Goal: Task Accomplishment & Management: Complete application form

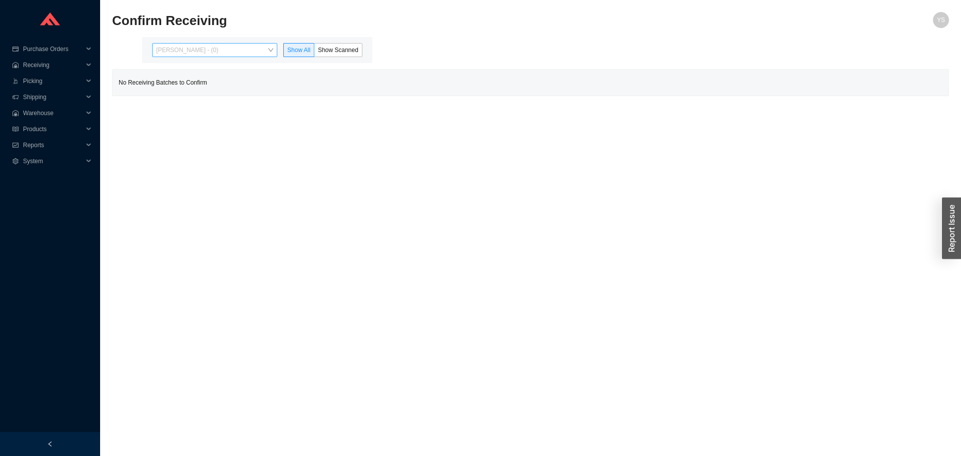
click at [198, 46] on span "Yossi Siff - (0)" at bounding box center [214, 50] width 117 height 13
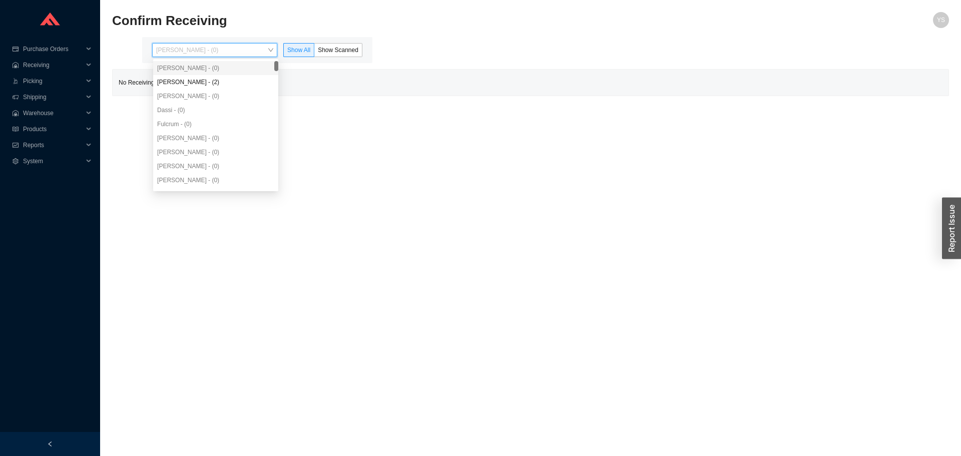
click at [189, 84] on div "Angel Negron - (2)" at bounding box center [215, 82] width 117 height 9
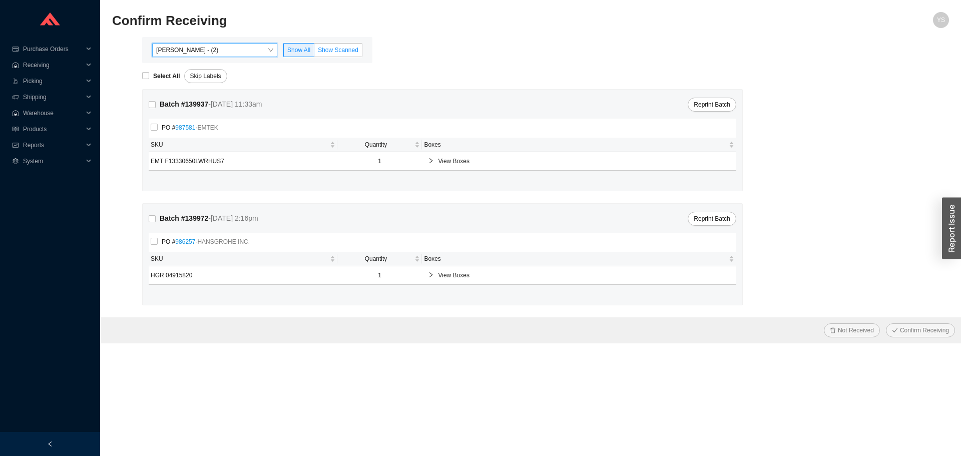
click at [341, 44] on label "Show Scanned" at bounding box center [338, 50] width 48 height 14
click at [314, 52] on input "Show Scanned" at bounding box center [314, 52] width 0 height 0
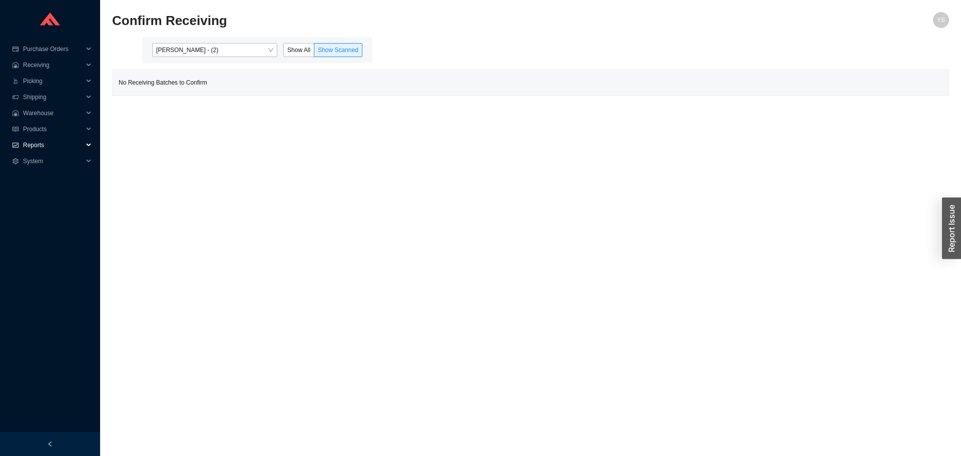
click at [40, 137] on span "Reports" at bounding box center [53, 145] width 60 height 16
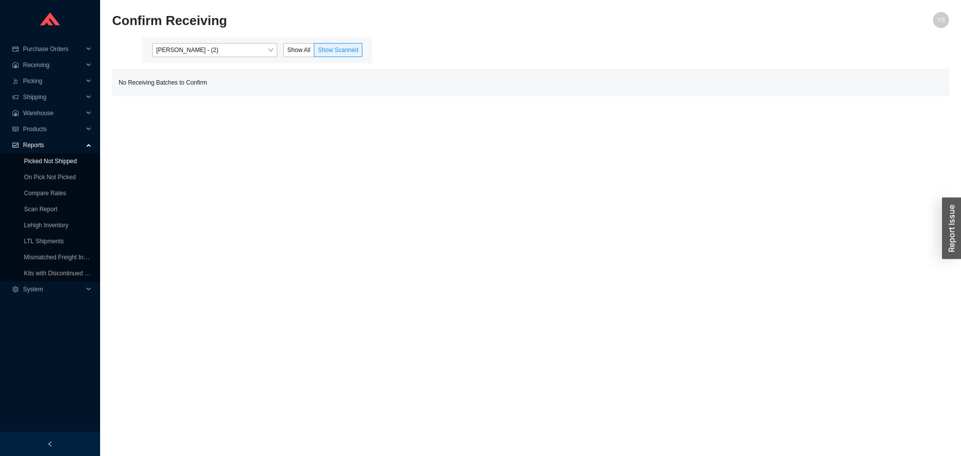
click at [37, 164] on link "Picked Not Shipped" at bounding box center [50, 161] width 53 height 7
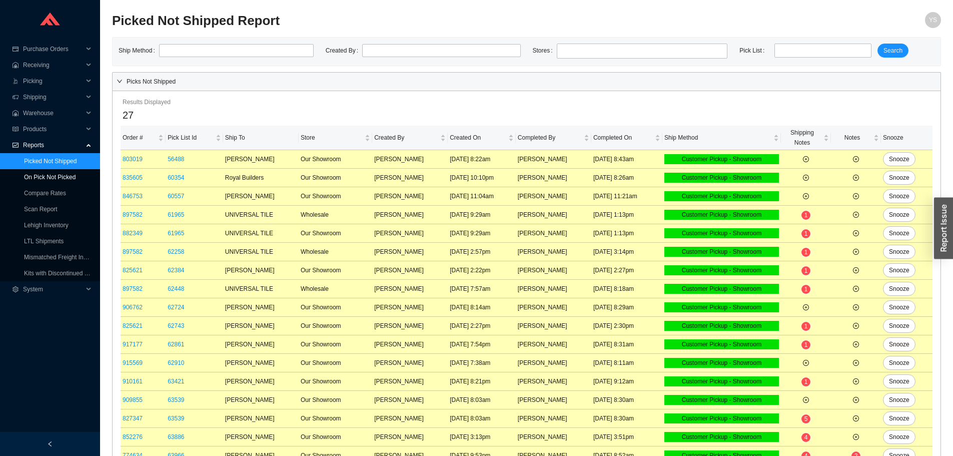
click at [35, 181] on link "On Pick Not Picked" at bounding box center [50, 177] width 52 height 7
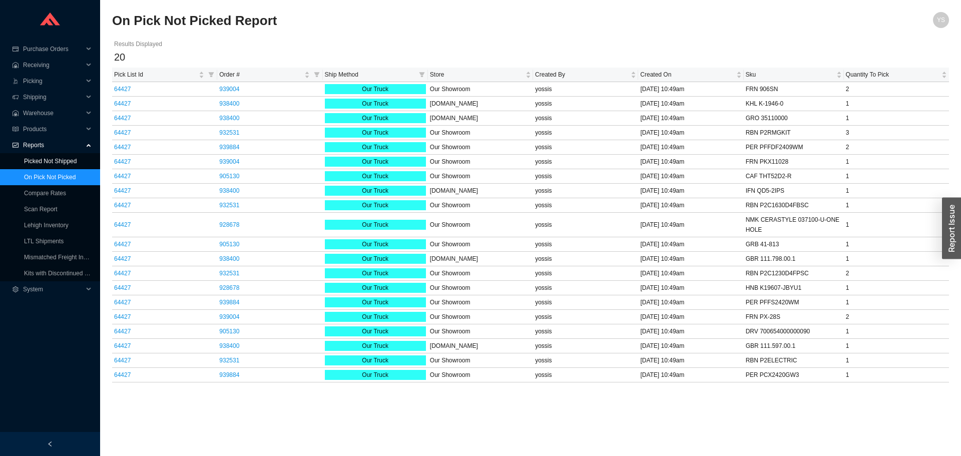
click at [42, 162] on link "Picked Not Shipped" at bounding box center [50, 161] width 53 height 7
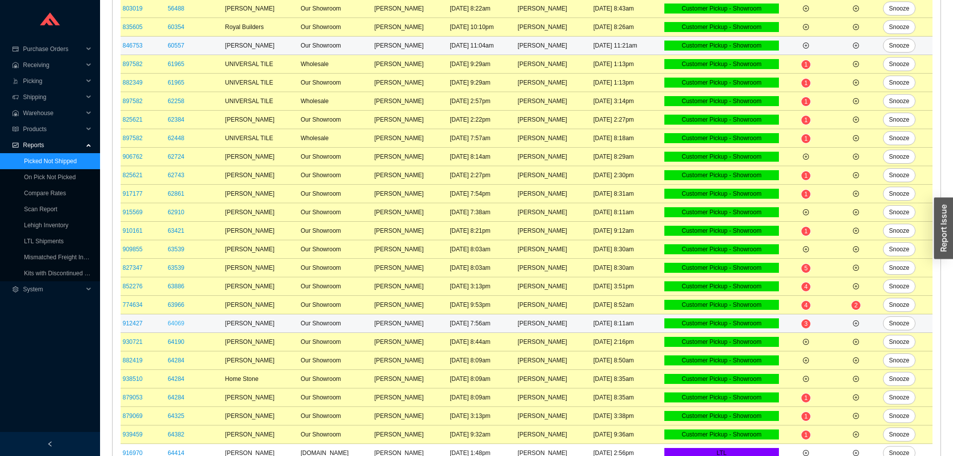
scroll to position [217, 0]
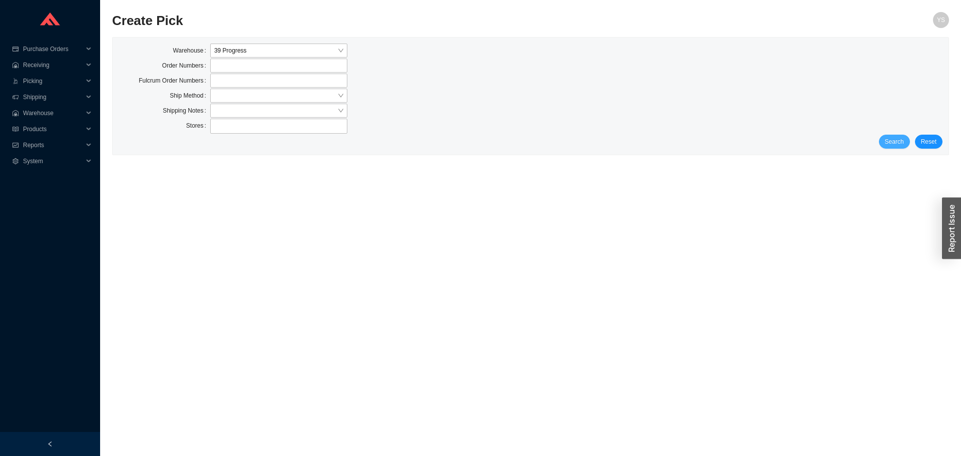
click at [890, 138] on span "Search" at bounding box center [894, 142] width 19 height 10
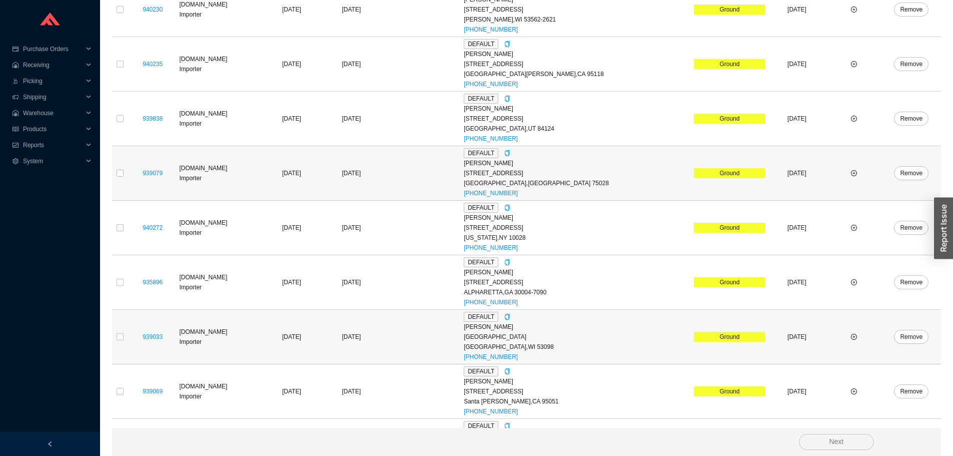
scroll to position [591, 0]
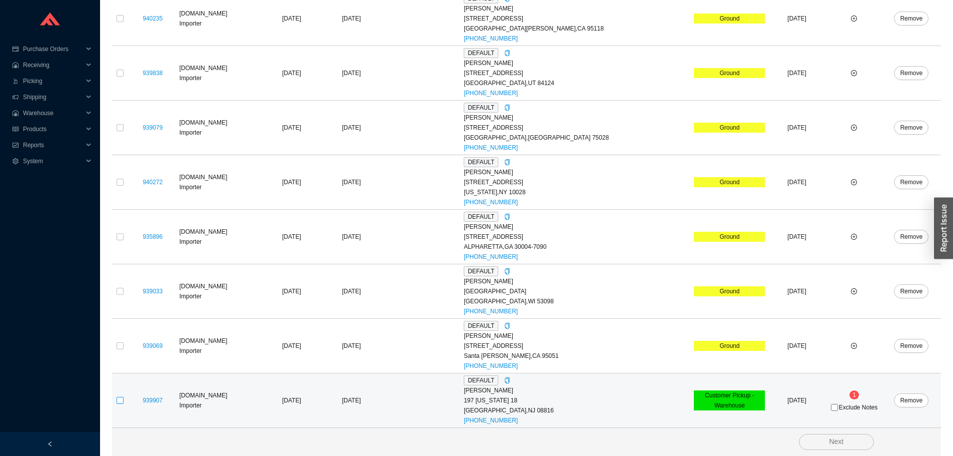
click at [122, 398] on input "checkbox" at bounding box center [120, 400] width 7 height 7
checkbox input "true"
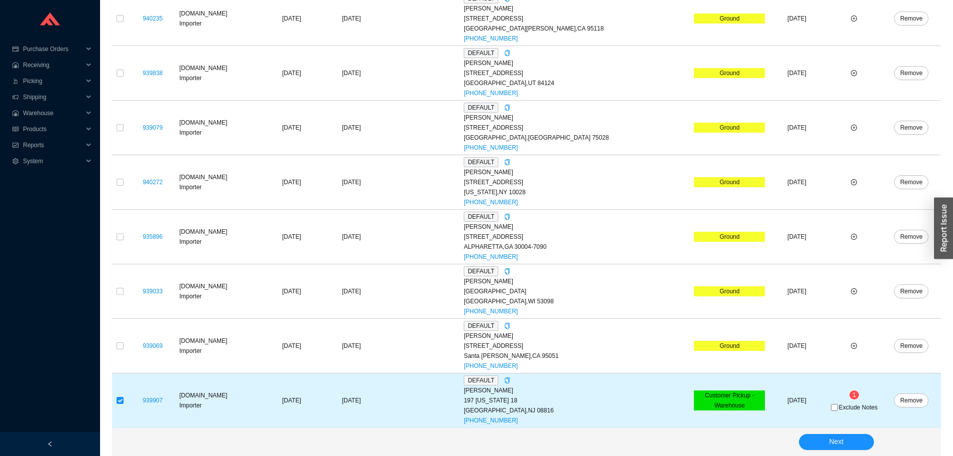
click at [839, 410] on span "Exclude Notes" at bounding box center [858, 407] width 39 height 6
click at [836, 411] on input "Exclude Notes" at bounding box center [834, 407] width 7 height 7
checkbox input "true"
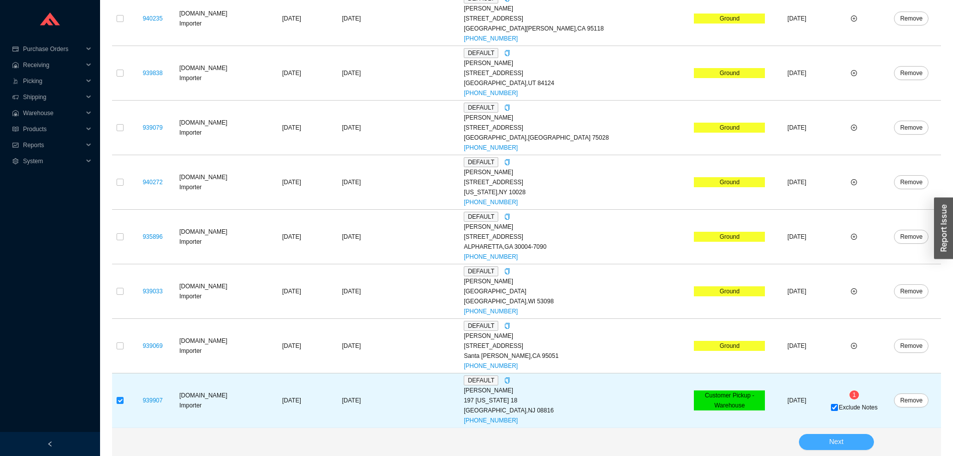
click at [832, 437] on span "Next" at bounding box center [836, 442] width 15 height 12
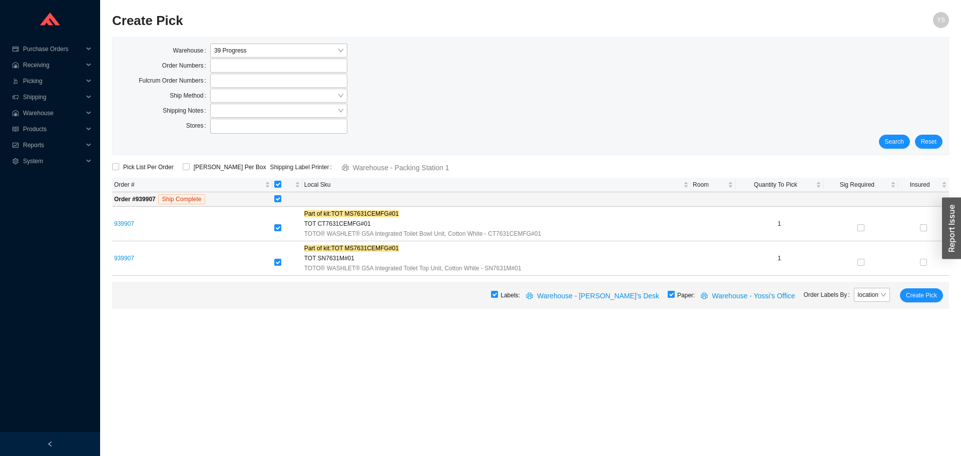
click at [675, 296] on input "checkbox" at bounding box center [671, 294] width 7 height 7
checkbox input "false"
click at [640, 301] on span "Warehouse - Yossi's Desk" at bounding box center [598, 296] width 122 height 12
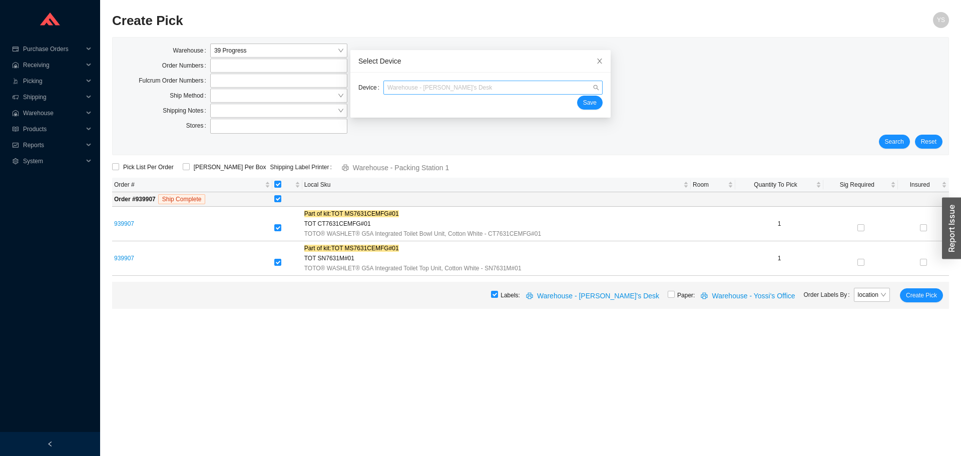
click at [441, 92] on span "Warehouse - Yossi's Desk" at bounding box center [492, 87] width 211 height 13
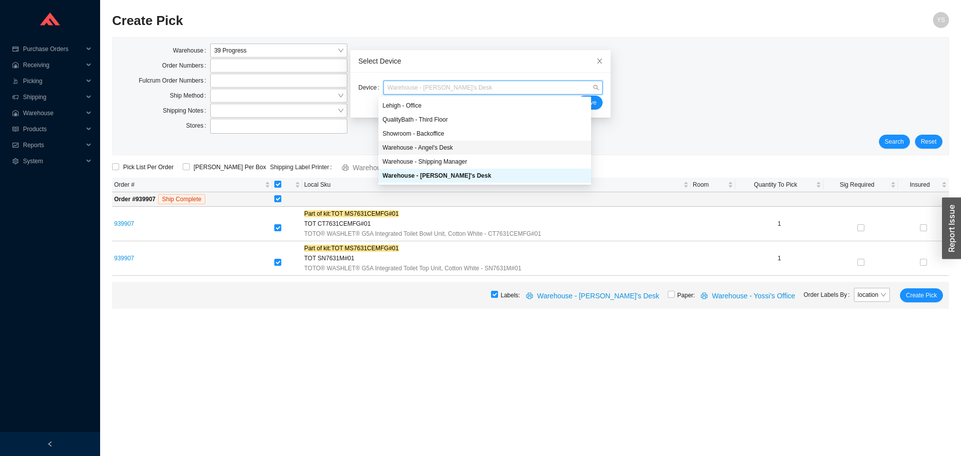
click at [437, 147] on div "Warehouse - Angel's Desk" at bounding box center [484, 147] width 205 height 9
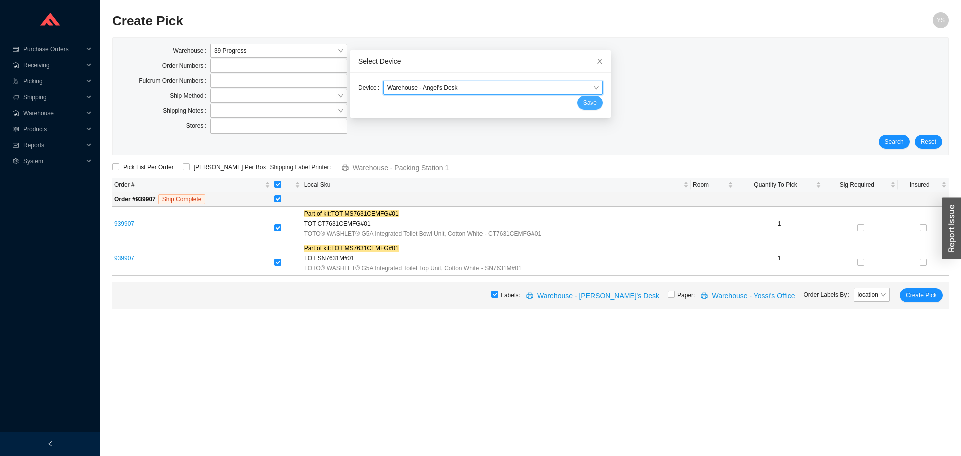
click at [583, 99] on span "Save" at bounding box center [590, 103] width 14 height 10
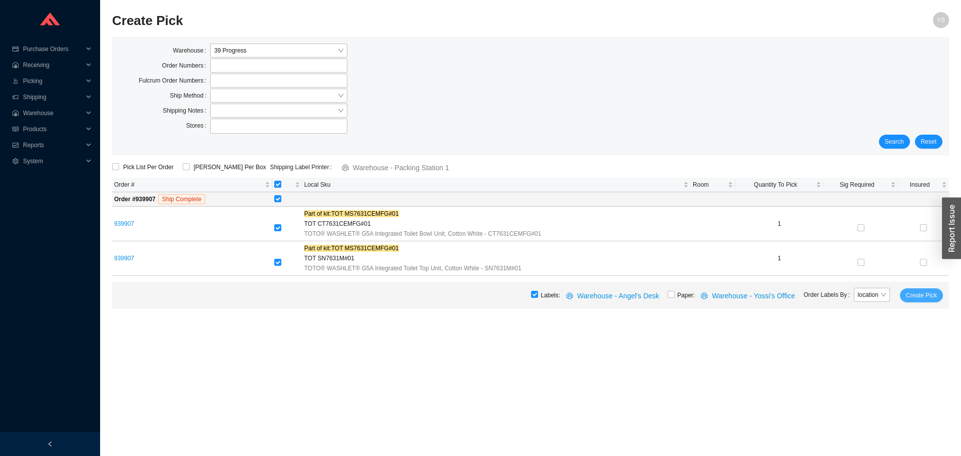
click at [921, 294] on span "Create Pick" at bounding box center [921, 295] width 31 height 10
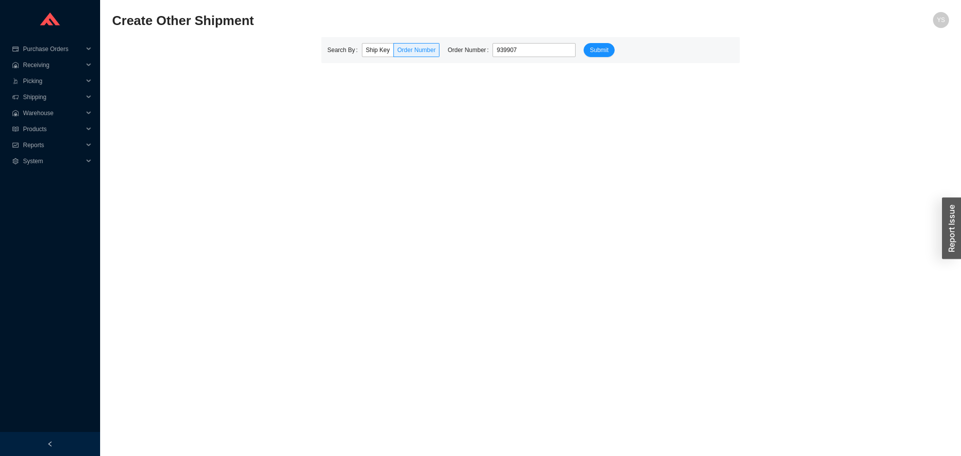
type input "939907"
click at [584, 43] on button "Submit" at bounding box center [599, 50] width 31 height 14
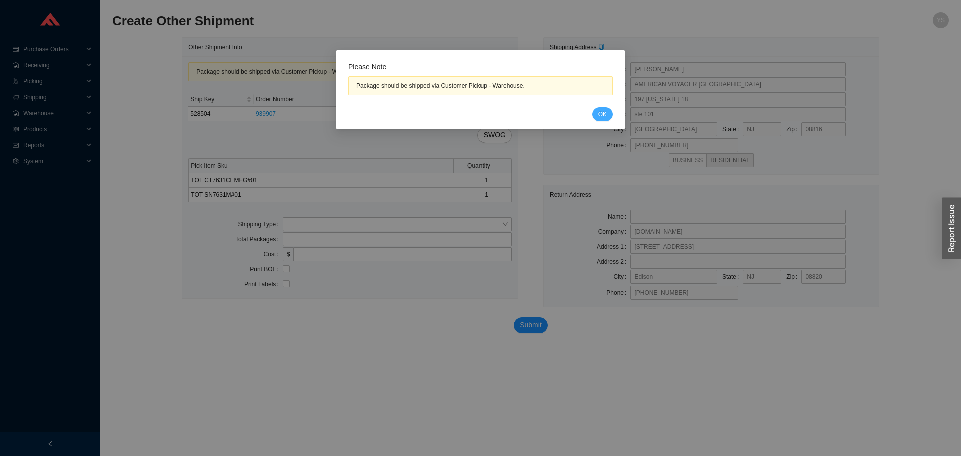
click at [604, 109] on span "OK" at bounding box center [602, 114] width 9 height 10
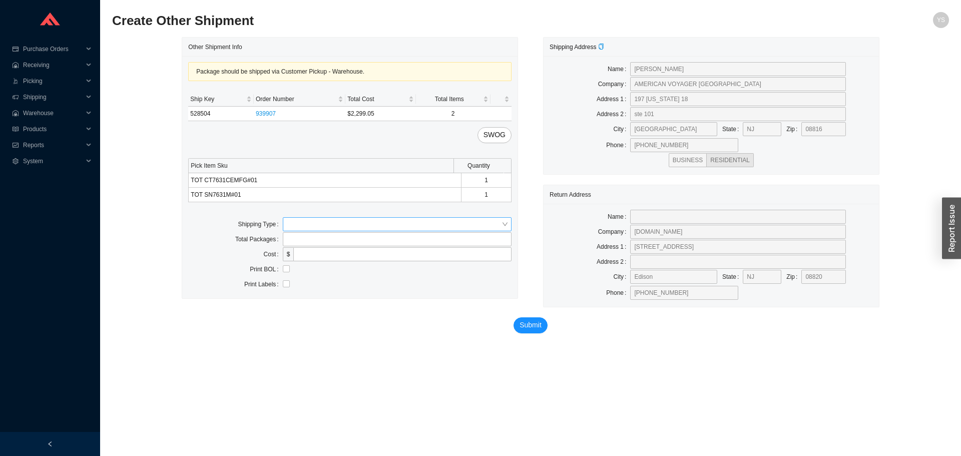
click at [342, 220] on input "search" at bounding box center [394, 224] width 215 height 13
click at [321, 259] on div "Customer Pickup" at bounding box center [397, 256] width 221 height 9
click at [321, 259] on input "text" at bounding box center [397, 254] width 229 height 14
type input "[PERSON_NAME]"
click at [282, 282] on label "Print BOL" at bounding box center [266, 284] width 33 height 14
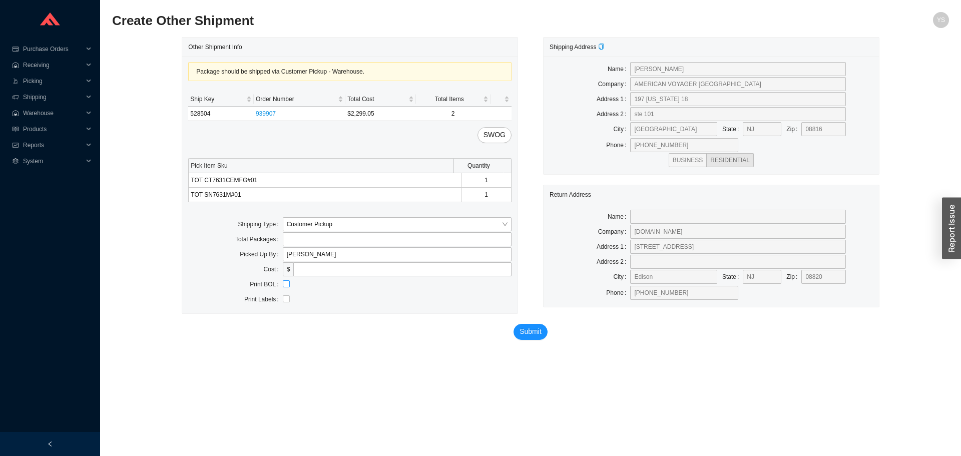
click at [285, 283] on input "checkbox" at bounding box center [286, 283] width 7 height 7
checkbox input "true"
click at [521, 329] on span "Submit" at bounding box center [531, 332] width 22 height 12
